Goal: Task Accomplishment & Management: Use online tool/utility

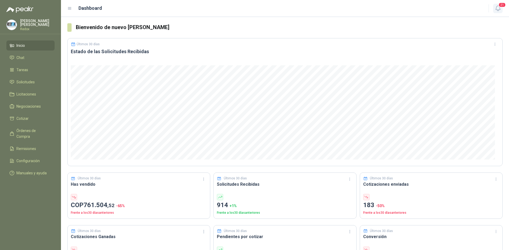
click at [499, 8] on icon "button" at bounding box center [497, 8] width 7 height 7
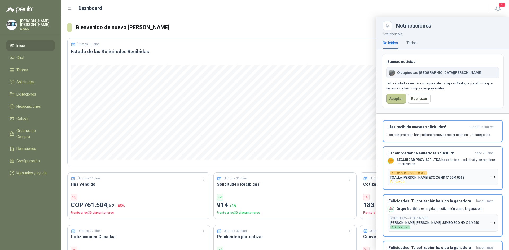
click at [396, 97] on button "Aceptar" at bounding box center [396, 99] width 20 height 10
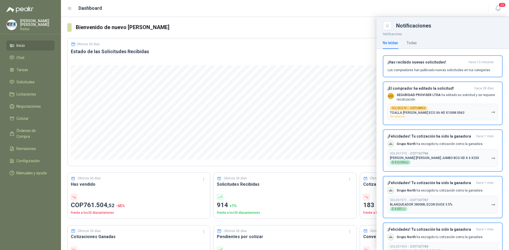
click at [25, 23] on p "[PERSON_NAME]" at bounding box center [37, 22] width 34 height 7
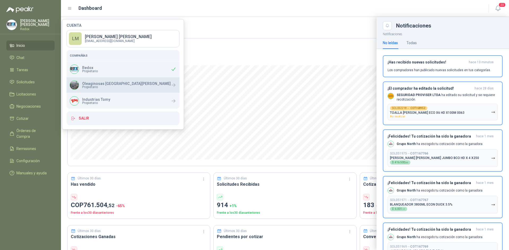
click at [94, 85] on p "Oleaginosas [GEOGRAPHIC_DATA][PERSON_NAME]" at bounding box center [126, 84] width 88 height 4
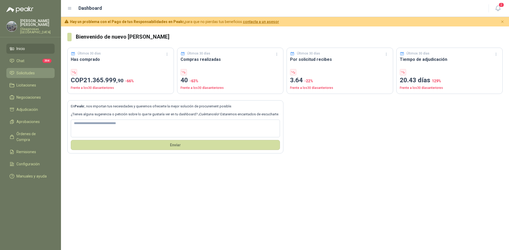
click at [21, 71] on span "Solicitudes" at bounding box center [25, 73] width 18 height 6
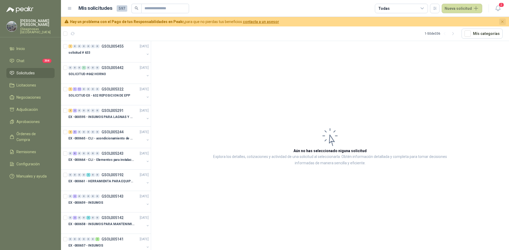
click at [504, 23] on icon "Cerrar" at bounding box center [502, 22] width 5 height 5
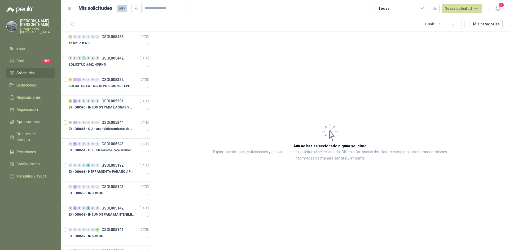
click at [421, 6] on icon at bounding box center [422, 8] width 5 height 5
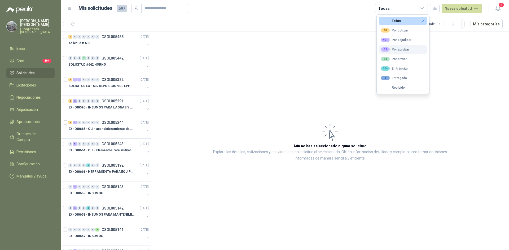
click at [408, 49] on div "19 Por aprobar" at bounding box center [395, 49] width 28 height 4
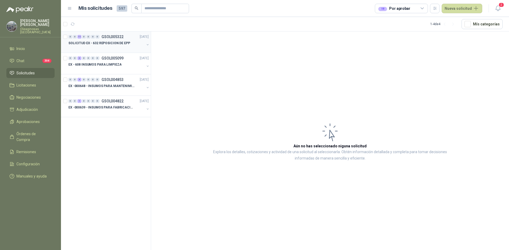
click at [148, 44] on button "button" at bounding box center [147, 45] width 4 height 4
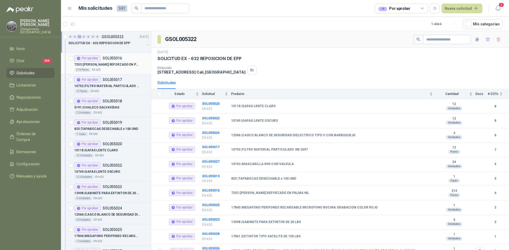
click at [103, 61] on div "Por aprobar SOL055016" at bounding box center [98, 58] width 48 height 6
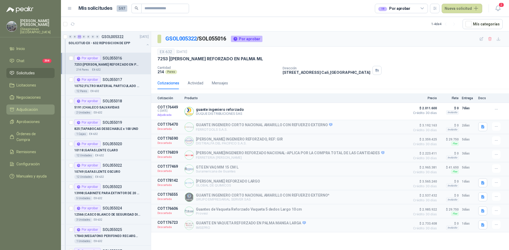
click at [24, 107] on span "Adjudicación" at bounding box center [26, 110] width 21 height 6
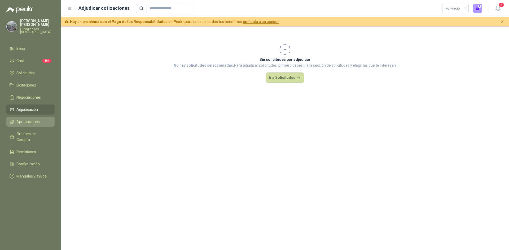
click at [23, 119] on span "Aprobaciones" at bounding box center [27, 122] width 23 height 6
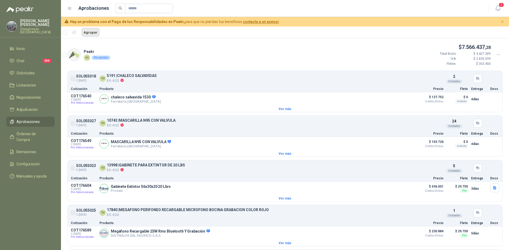
click at [91, 33] on button "Agrupar" at bounding box center [91, 32] width 18 height 8
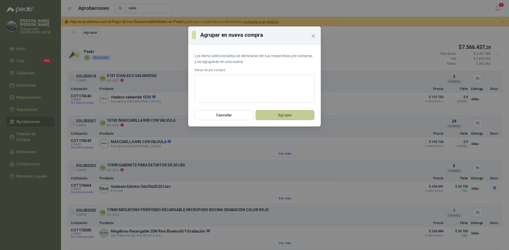
click at [269, 118] on button "Agrupar" at bounding box center [284, 115] width 59 height 10
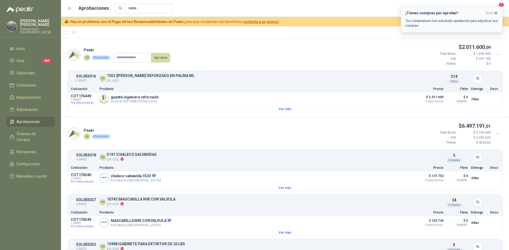
click at [494, 13] on icon "button" at bounding box center [495, 13] width 5 height 5
